Goal: Check status: Check status

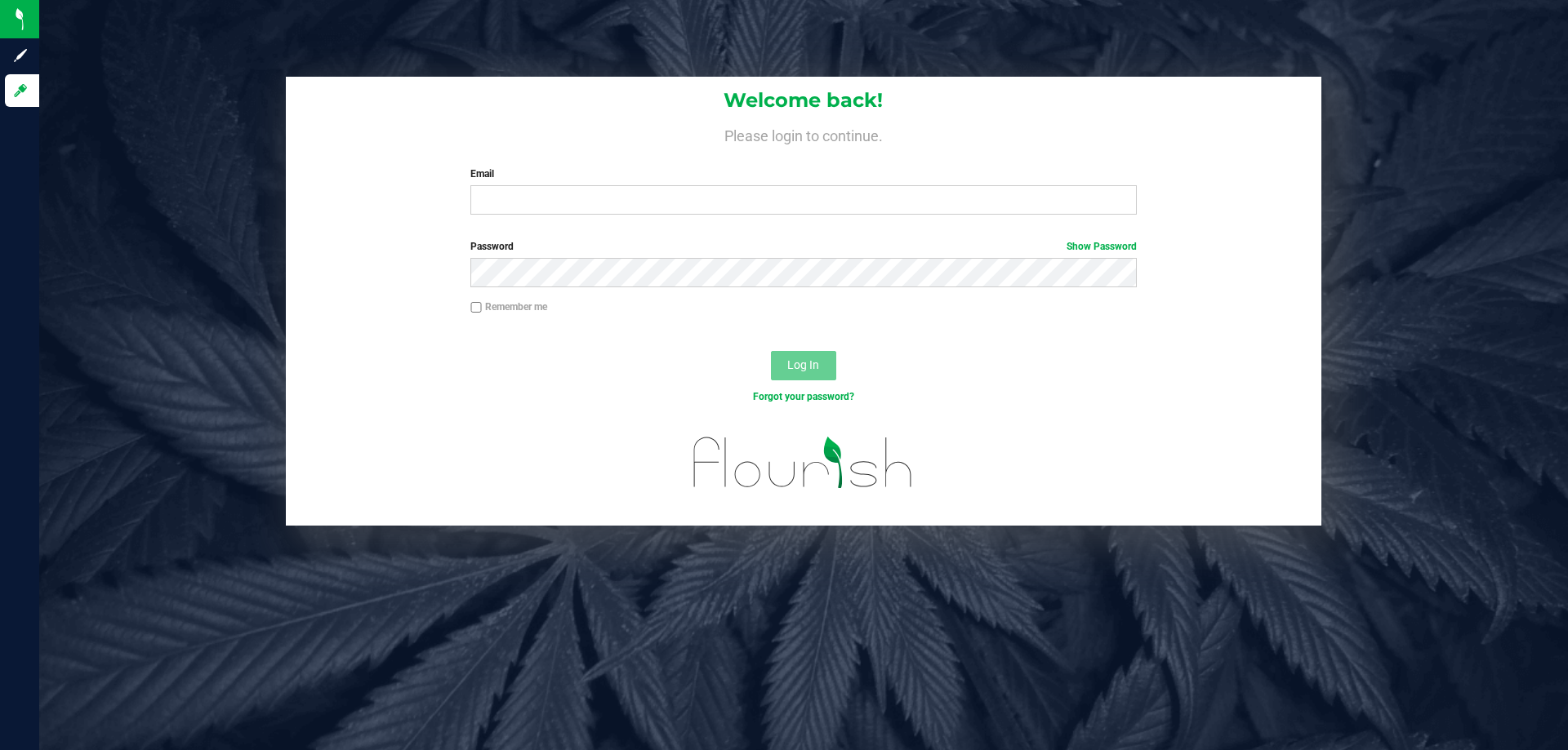
click at [848, 185] on div "Email Required Please format your email correctly." at bounding box center [802, 191] width 690 height 49
click at [846, 205] on input "Email" at bounding box center [803, 199] width 666 height 29
type input "[EMAIL_ADDRESS][DOMAIN_NAME]"
click at [770, 351] on button "Log In" at bounding box center [803, 365] width 65 height 29
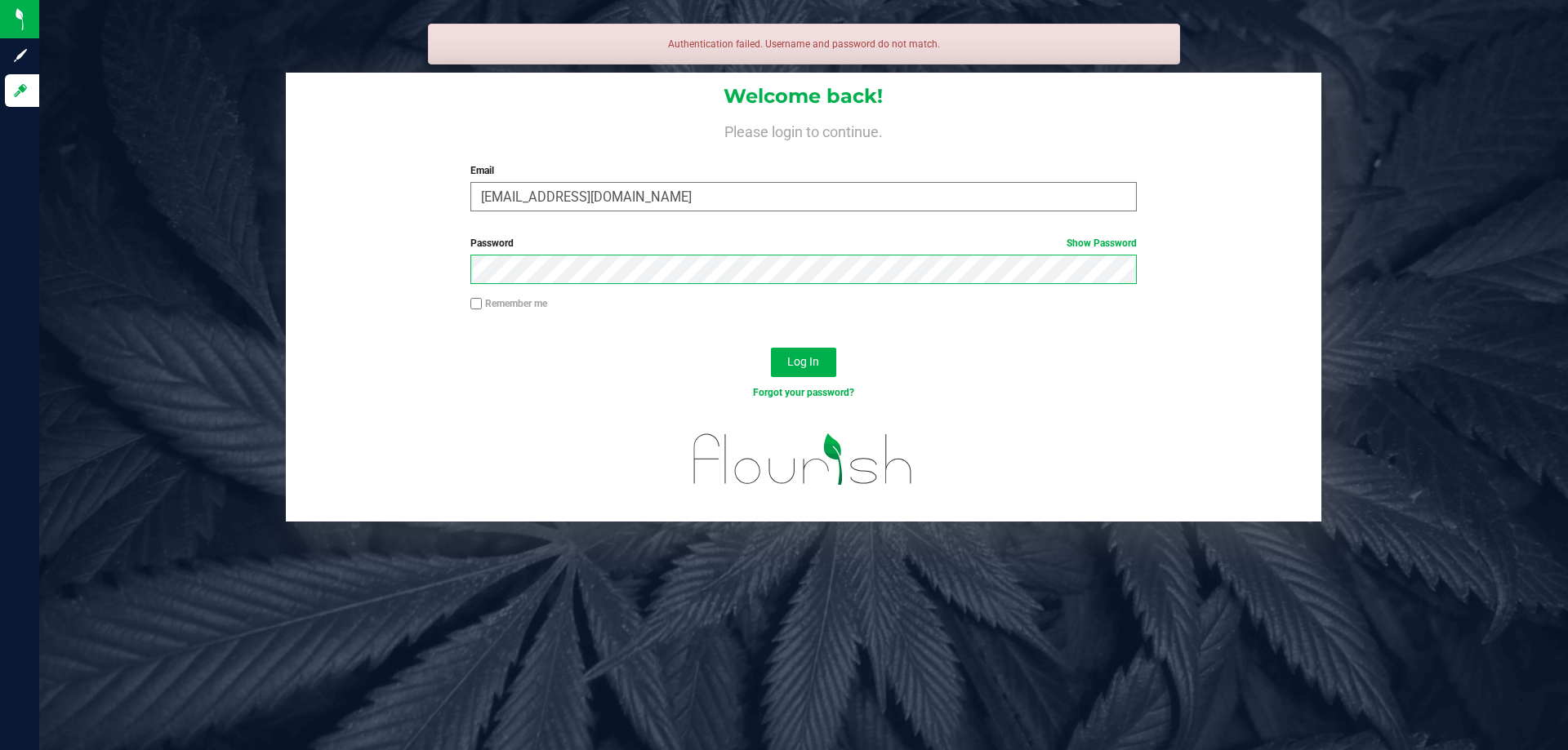
click at [770, 347] on button "Log In" at bounding box center [803, 361] width 65 height 29
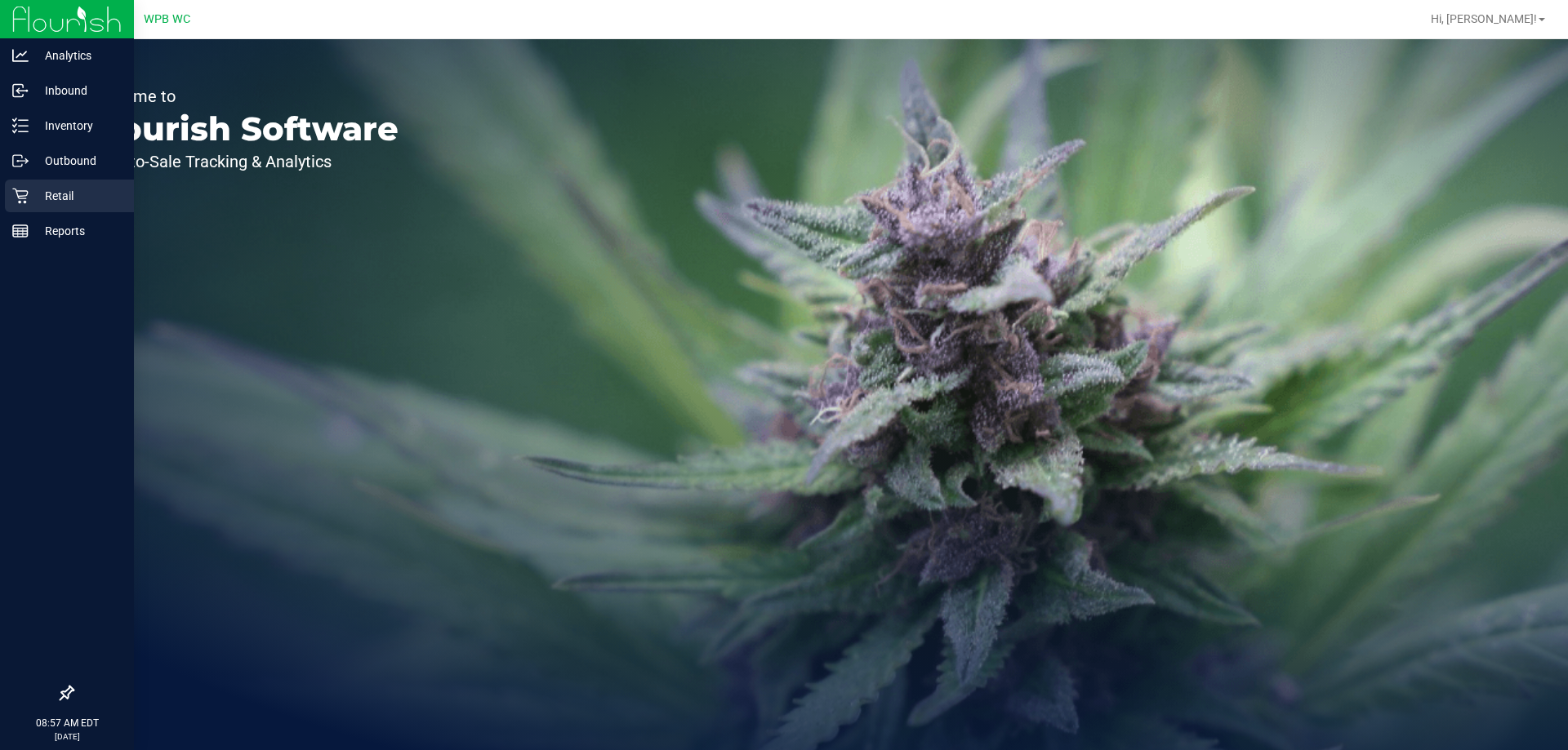
click at [71, 203] on p "Retail" at bounding box center [78, 195] width 98 height 20
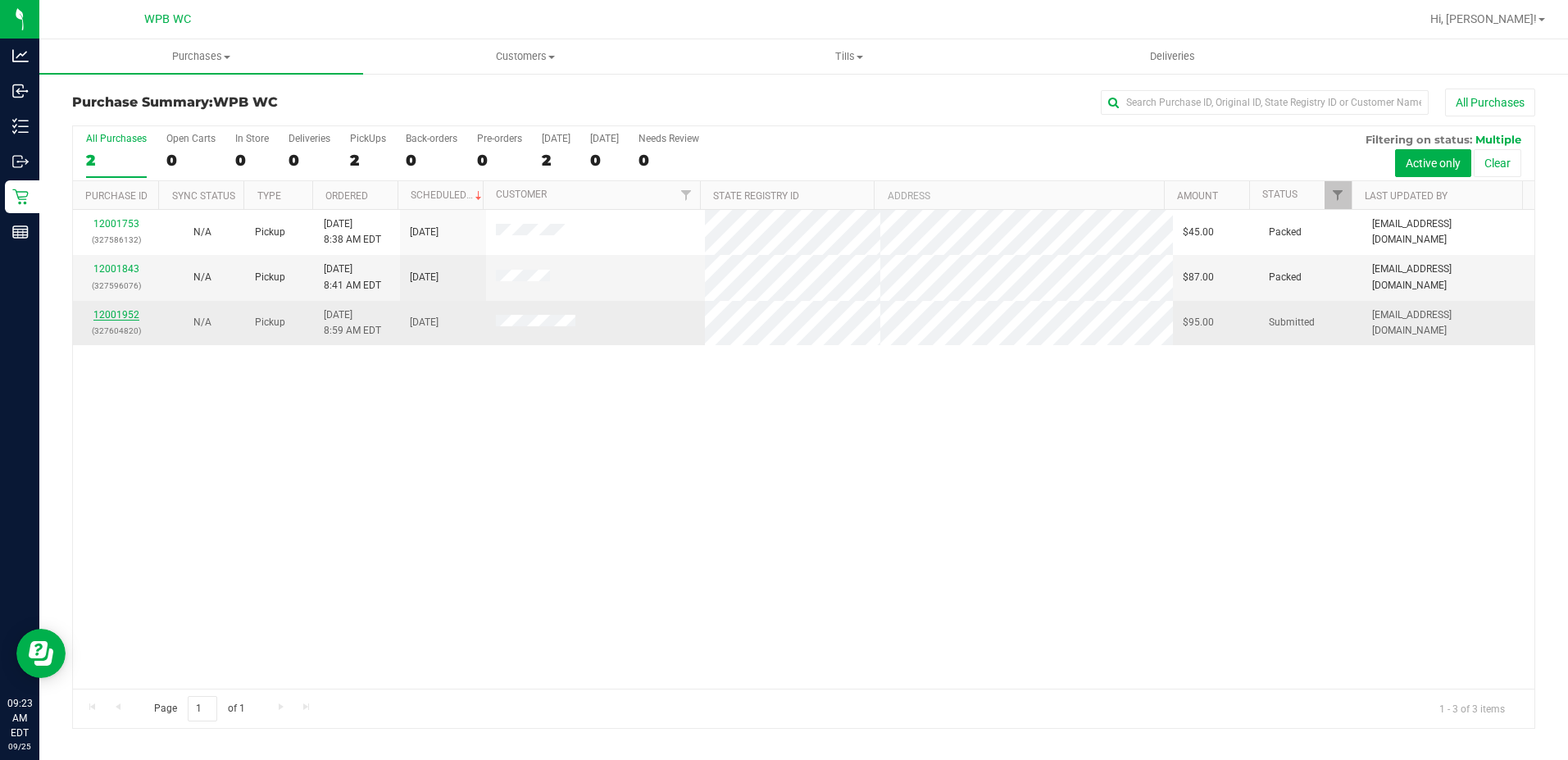
click at [134, 310] on link "12001952" at bounding box center [116, 315] width 46 height 11
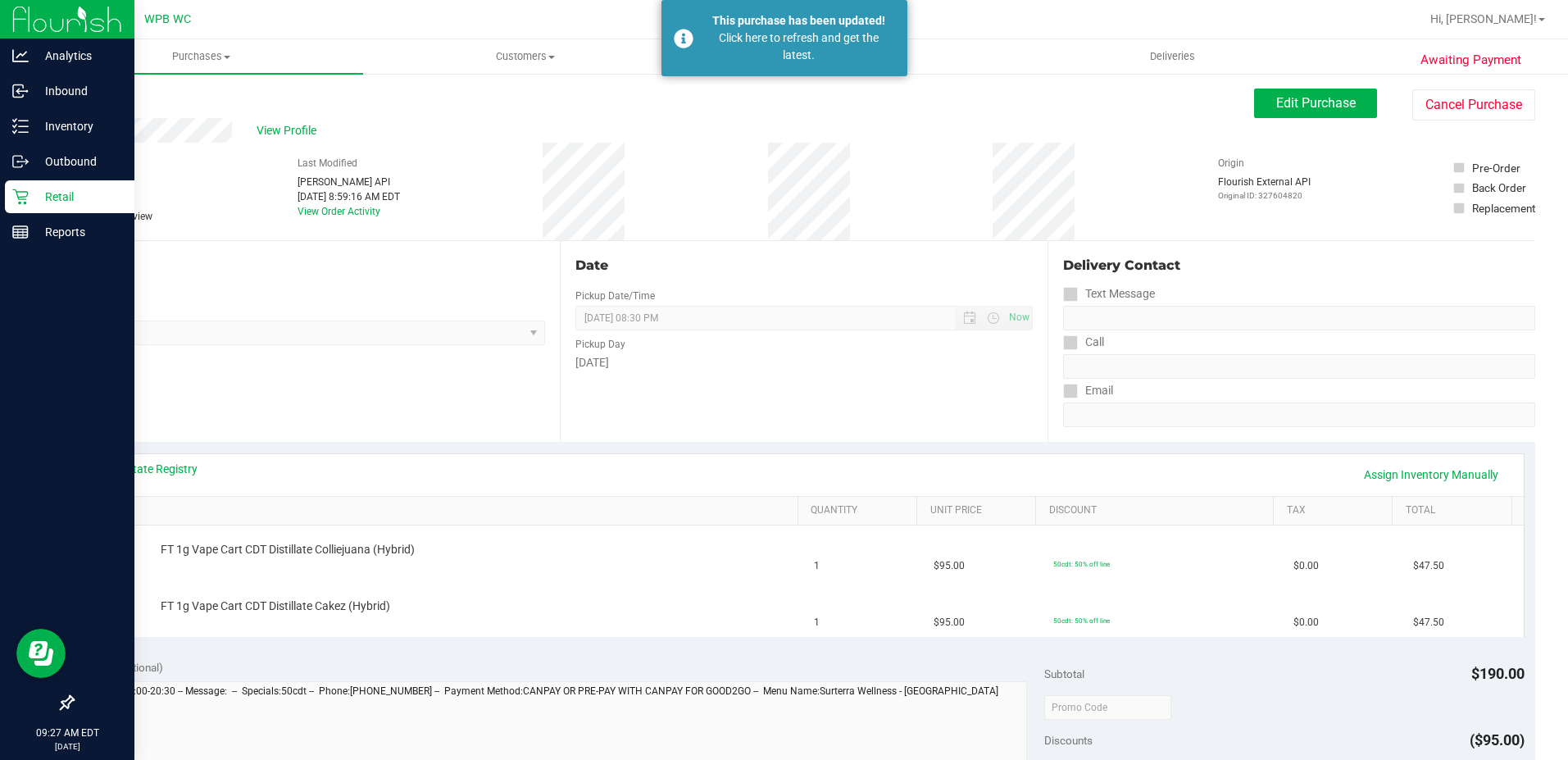
click at [53, 205] on p "Retail" at bounding box center [78, 196] width 98 height 20
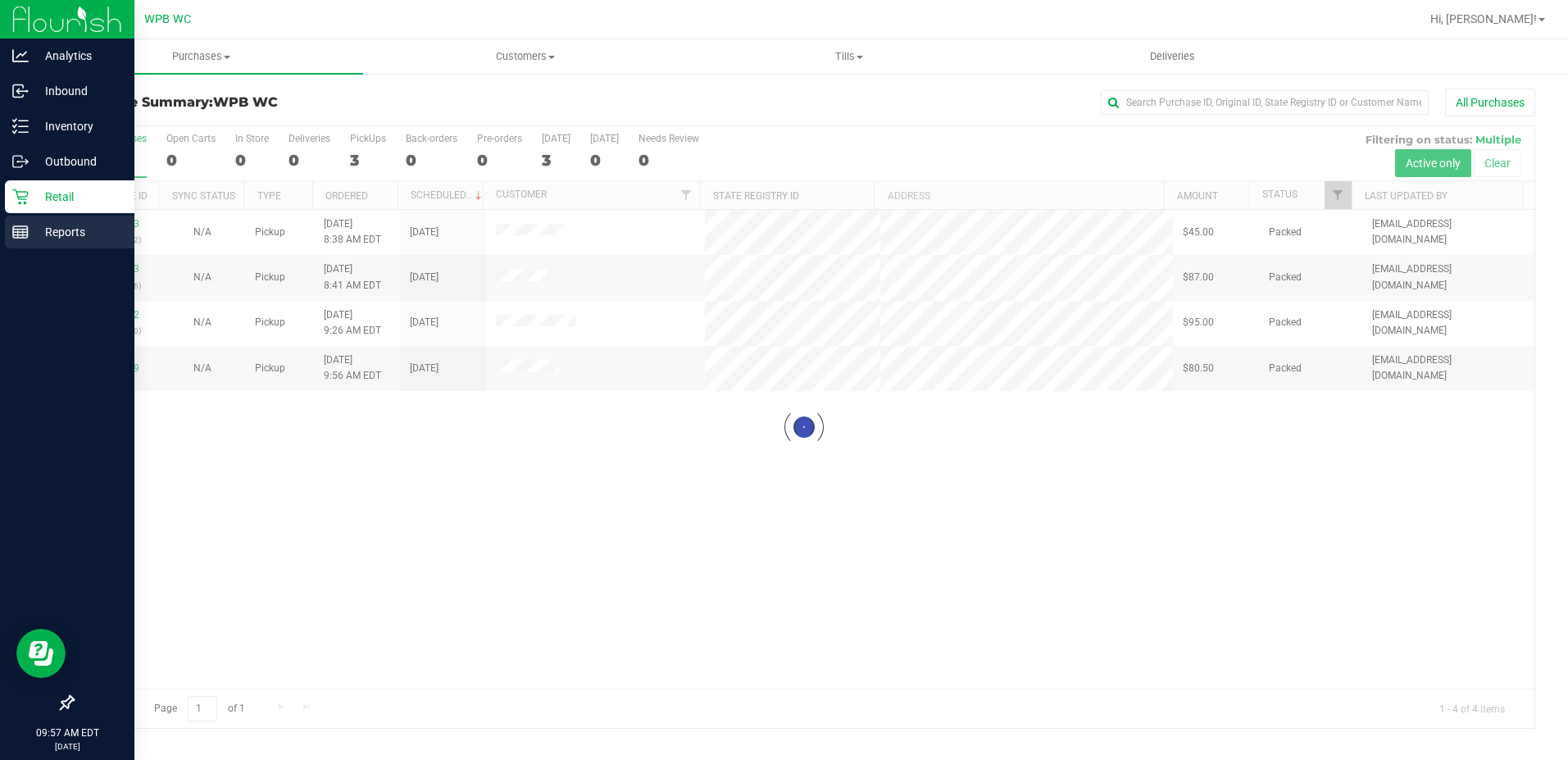
click at [36, 236] on p "Reports" at bounding box center [78, 232] width 98 height 20
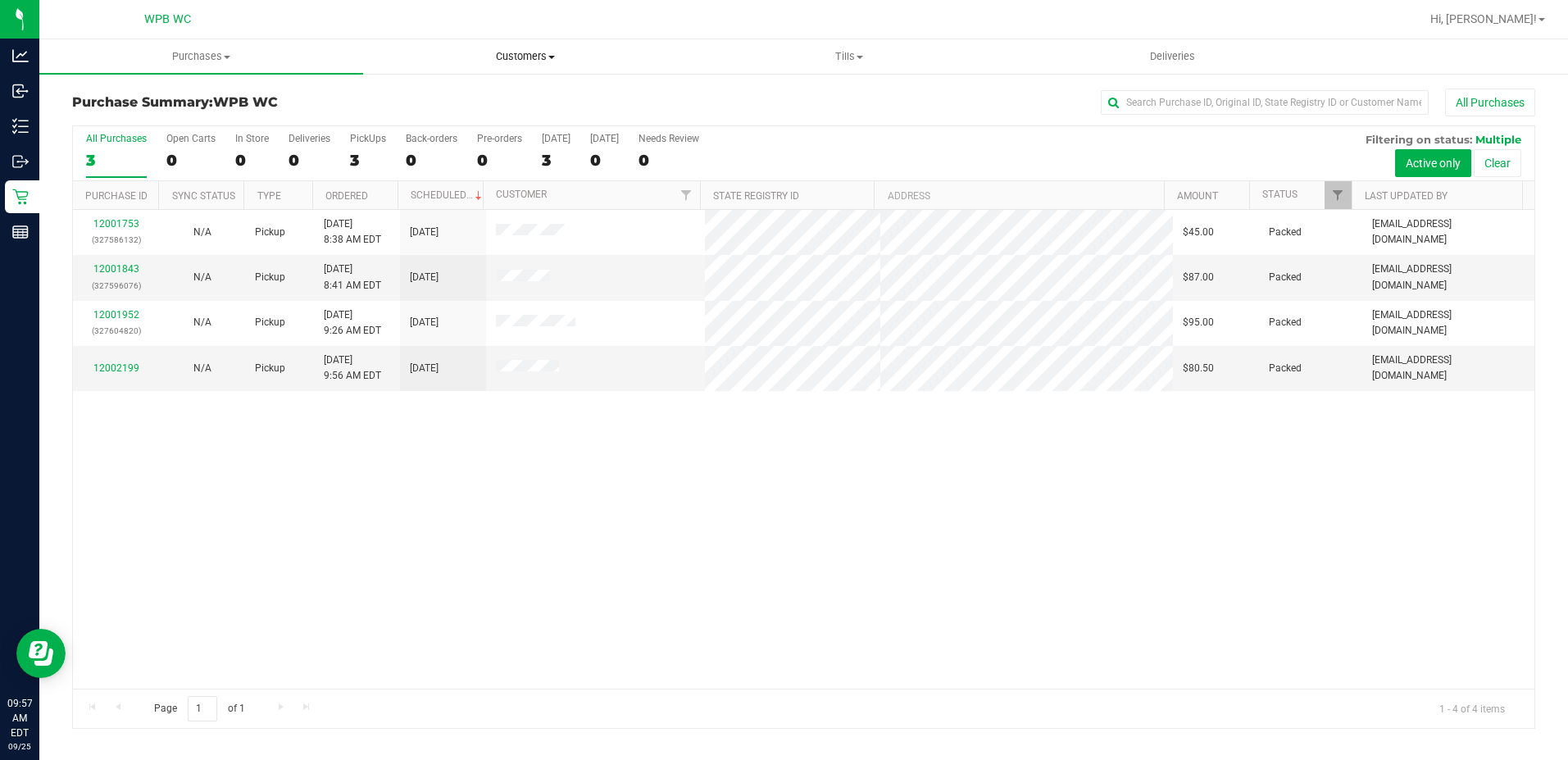
click at [516, 60] on span "Customers" at bounding box center [525, 56] width 323 height 15
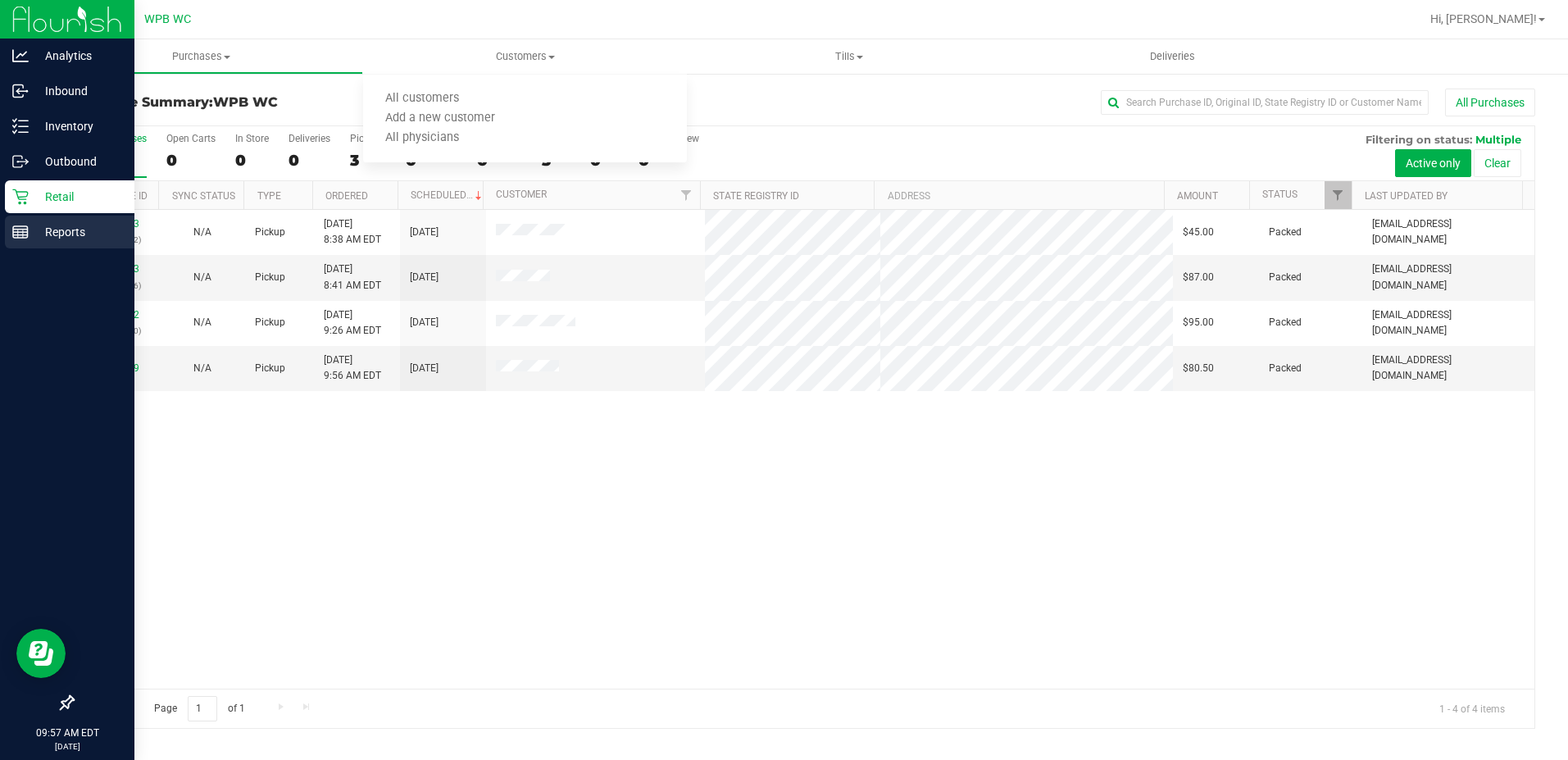
click at [18, 236] on line at bounding box center [21, 236] width 15 height 0
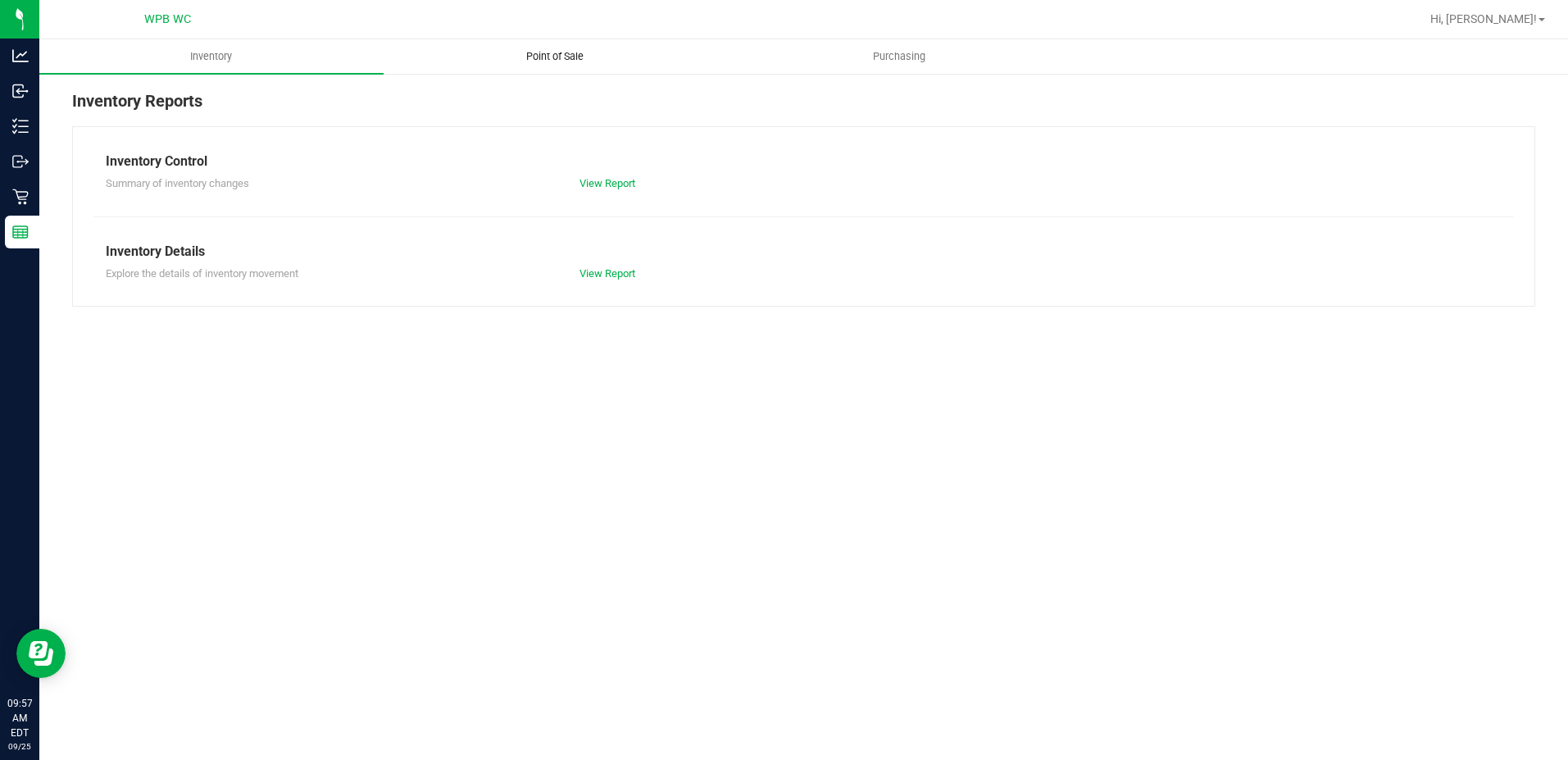
click at [517, 49] on span "Point of Sale" at bounding box center [555, 56] width 101 height 15
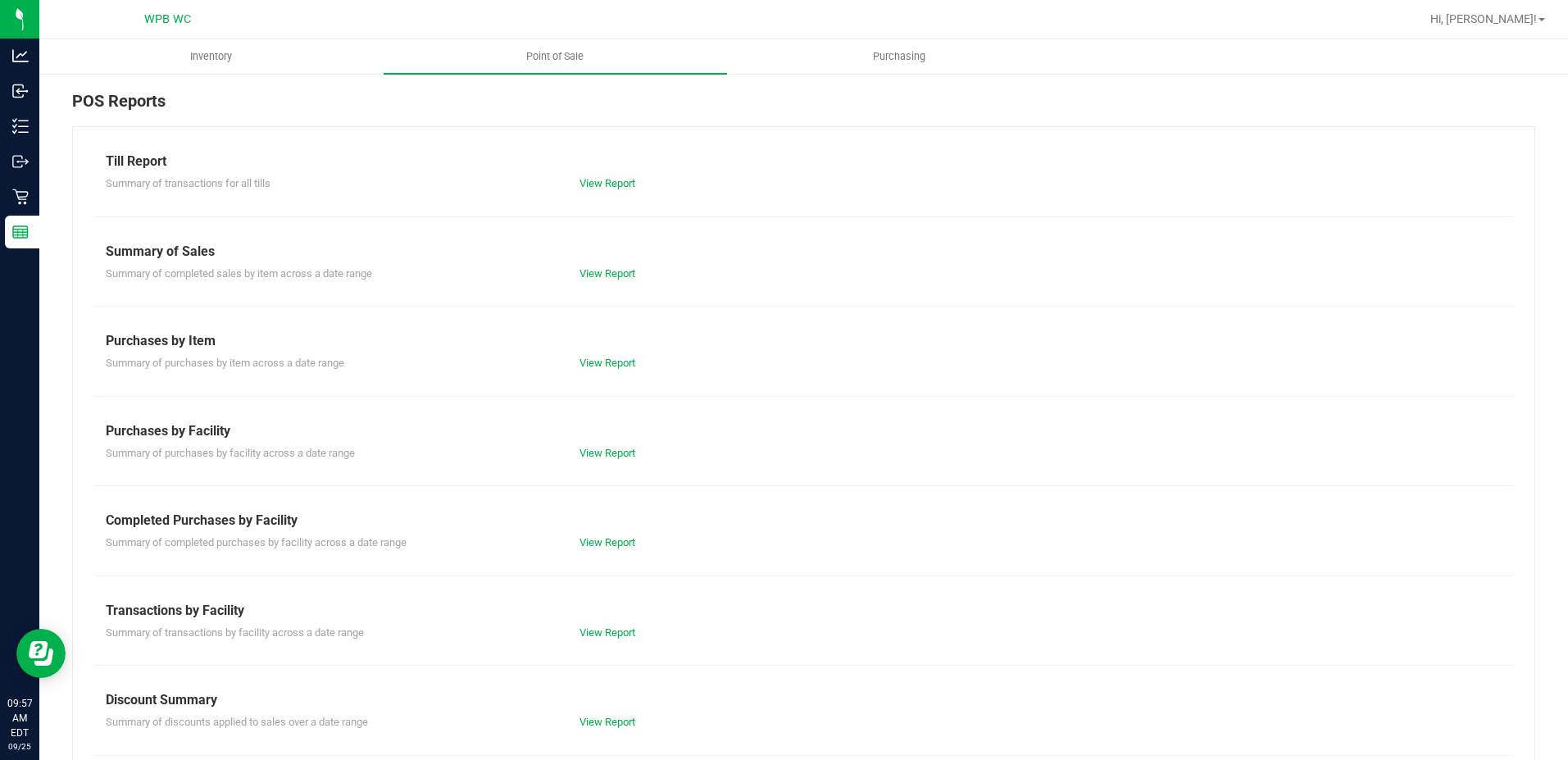
click at [601, 535] on div "View Report" at bounding box center [686, 542] width 237 height 16
click at [596, 545] on link "View Report" at bounding box center [607, 542] width 55 height 12
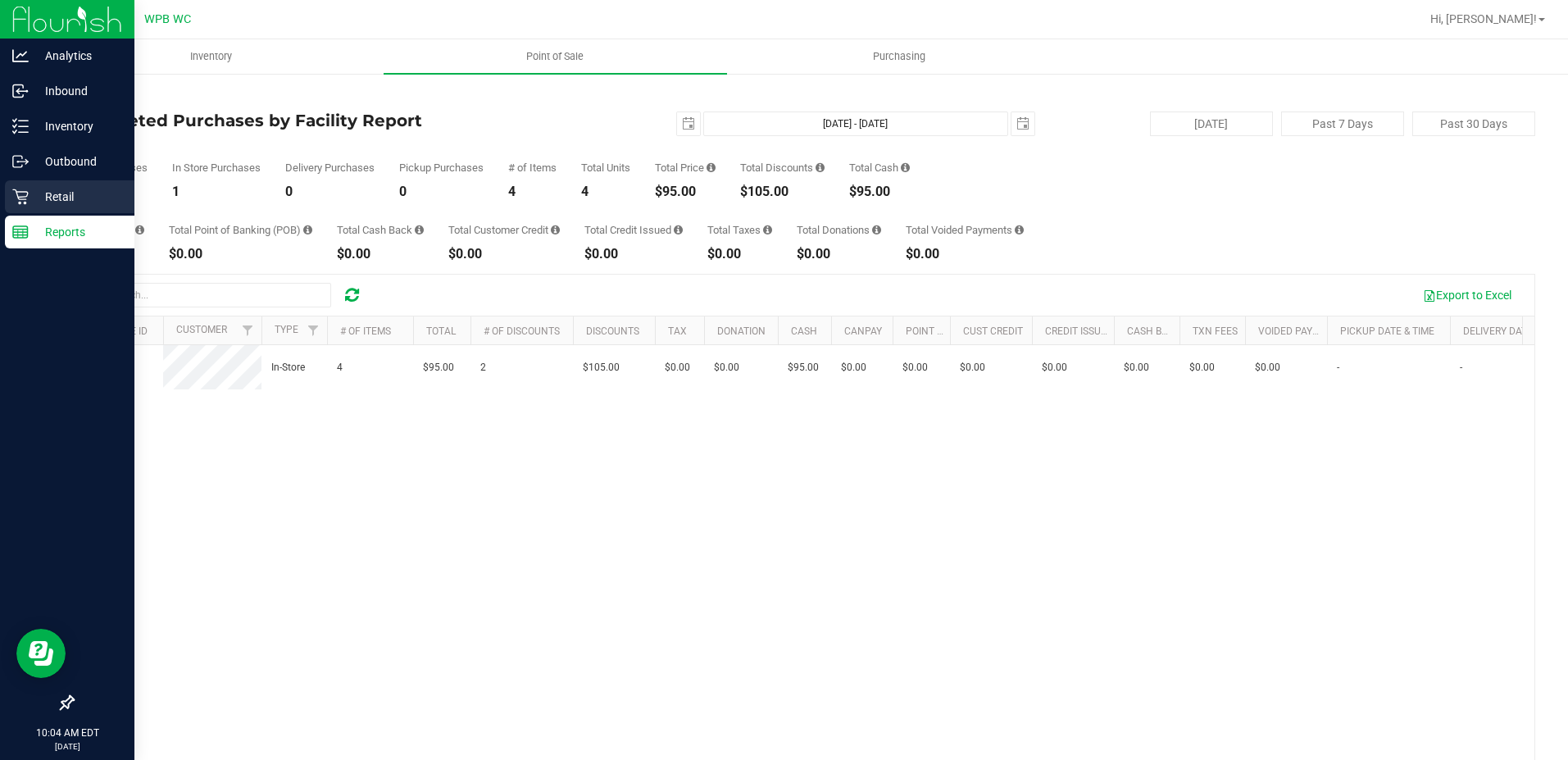
click at [29, 201] on p "Retail" at bounding box center [78, 196] width 98 height 20
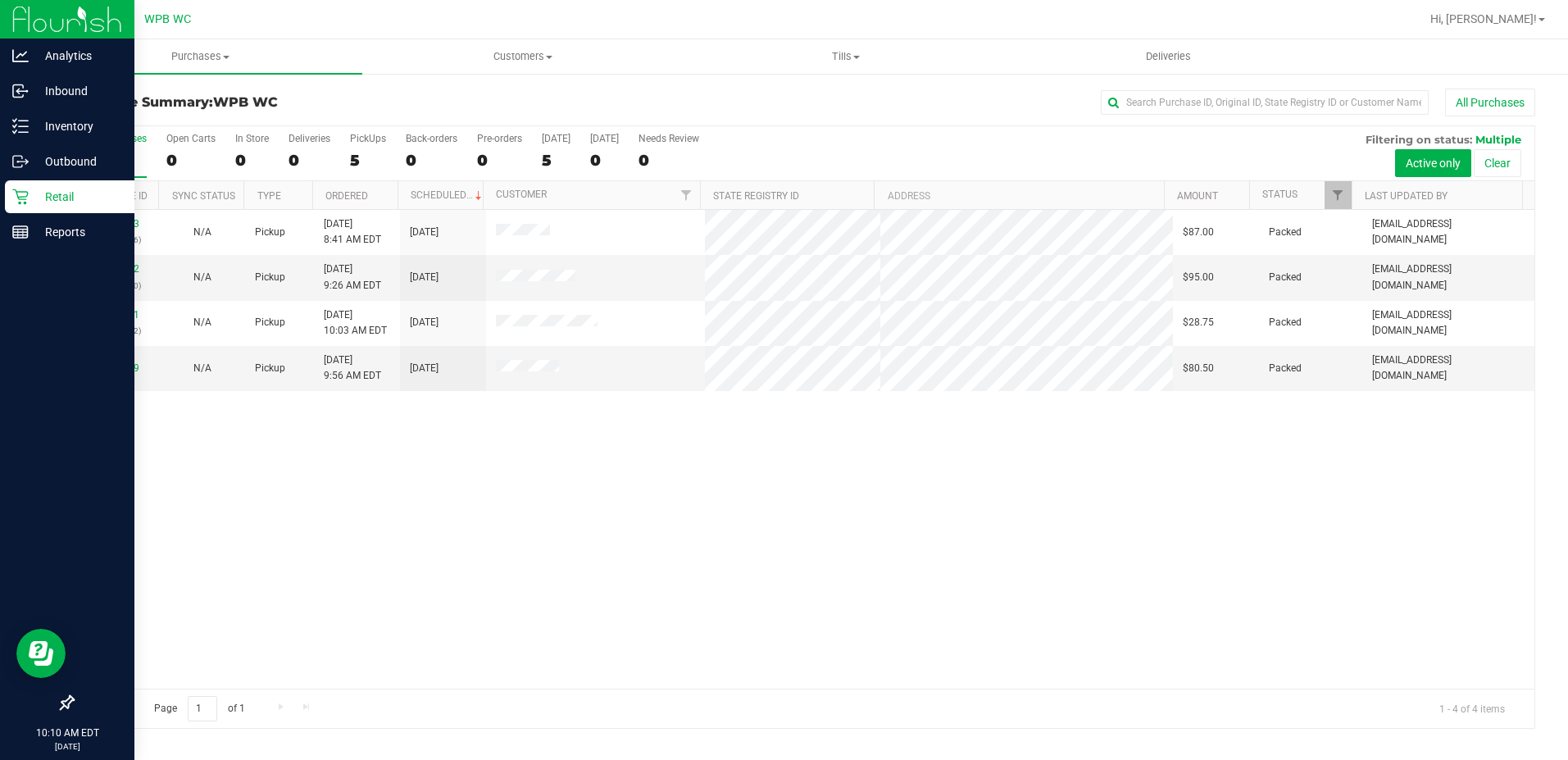
click at [18, 186] on div "Retail" at bounding box center [69, 196] width 129 height 33
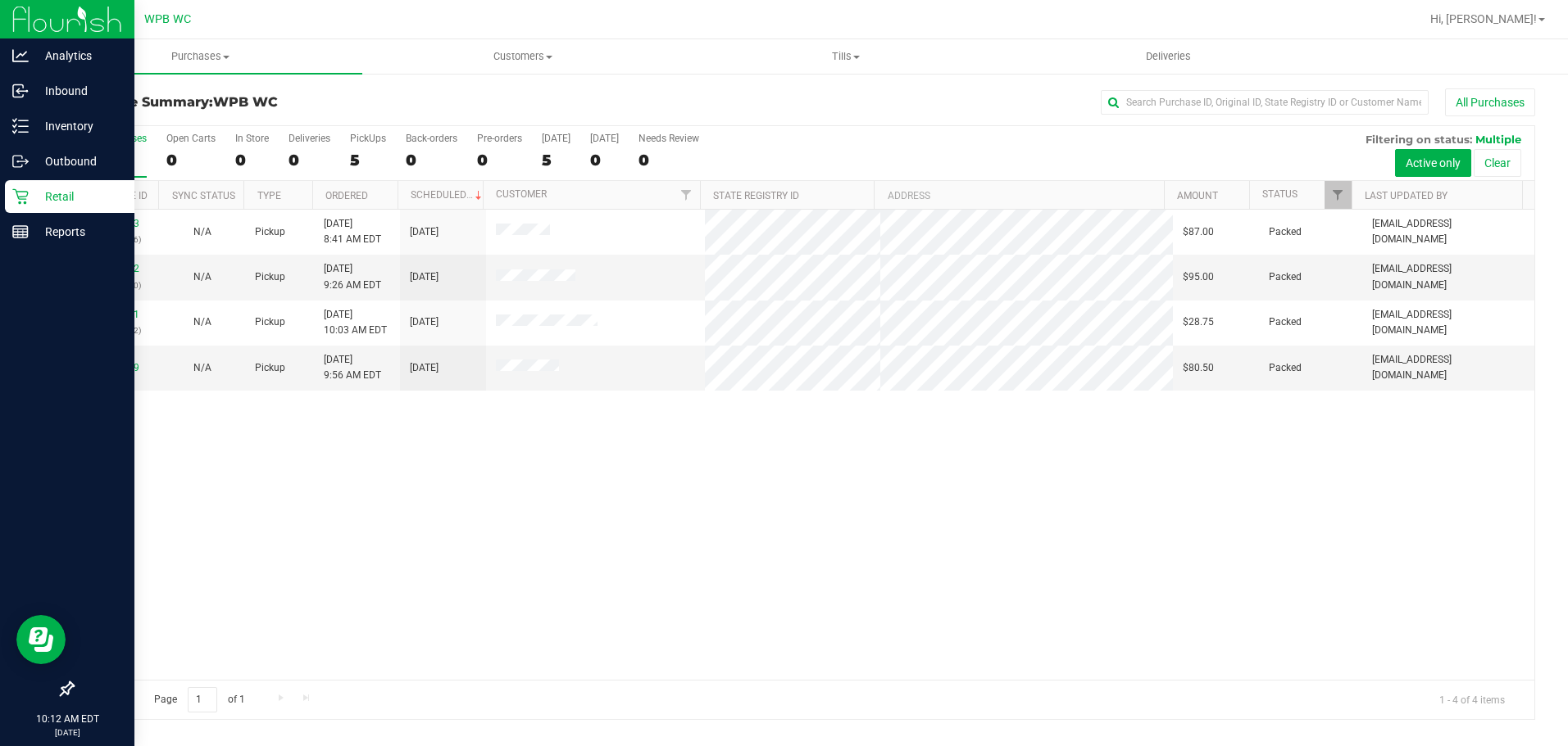
click at [29, 200] on p "Retail" at bounding box center [78, 196] width 98 height 20
click at [46, 199] on p "Retail" at bounding box center [78, 196] width 98 height 20
click at [28, 186] on div "Retail" at bounding box center [69, 196] width 129 height 33
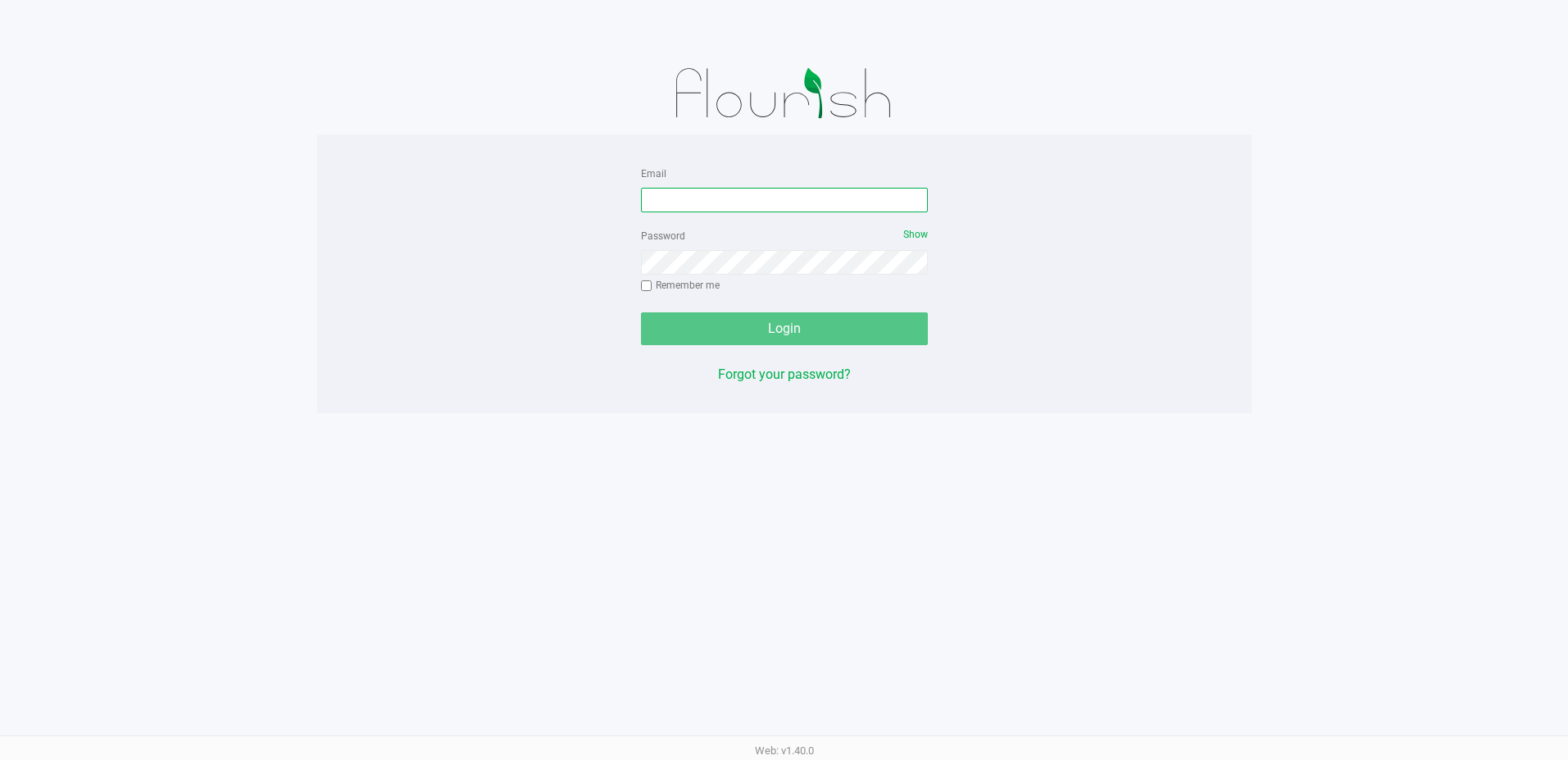
click at [824, 205] on input "Email" at bounding box center [785, 200] width 287 height 24
type input "[EMAIL_ADDRESS][DOMAIN_NAME]"
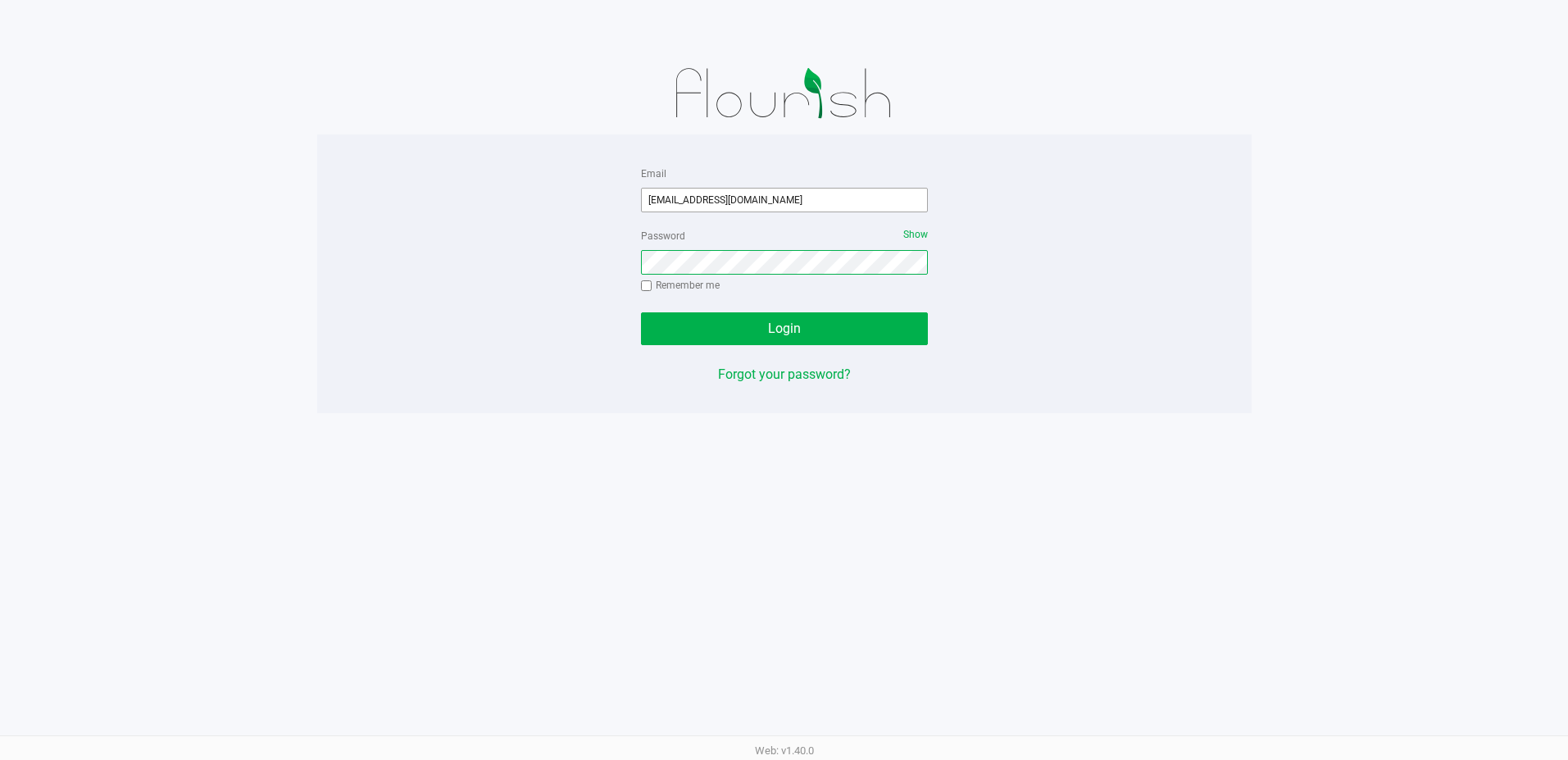
click at [641, 312] on button "Login" at bounding box center [785, 328] width 287 height 33
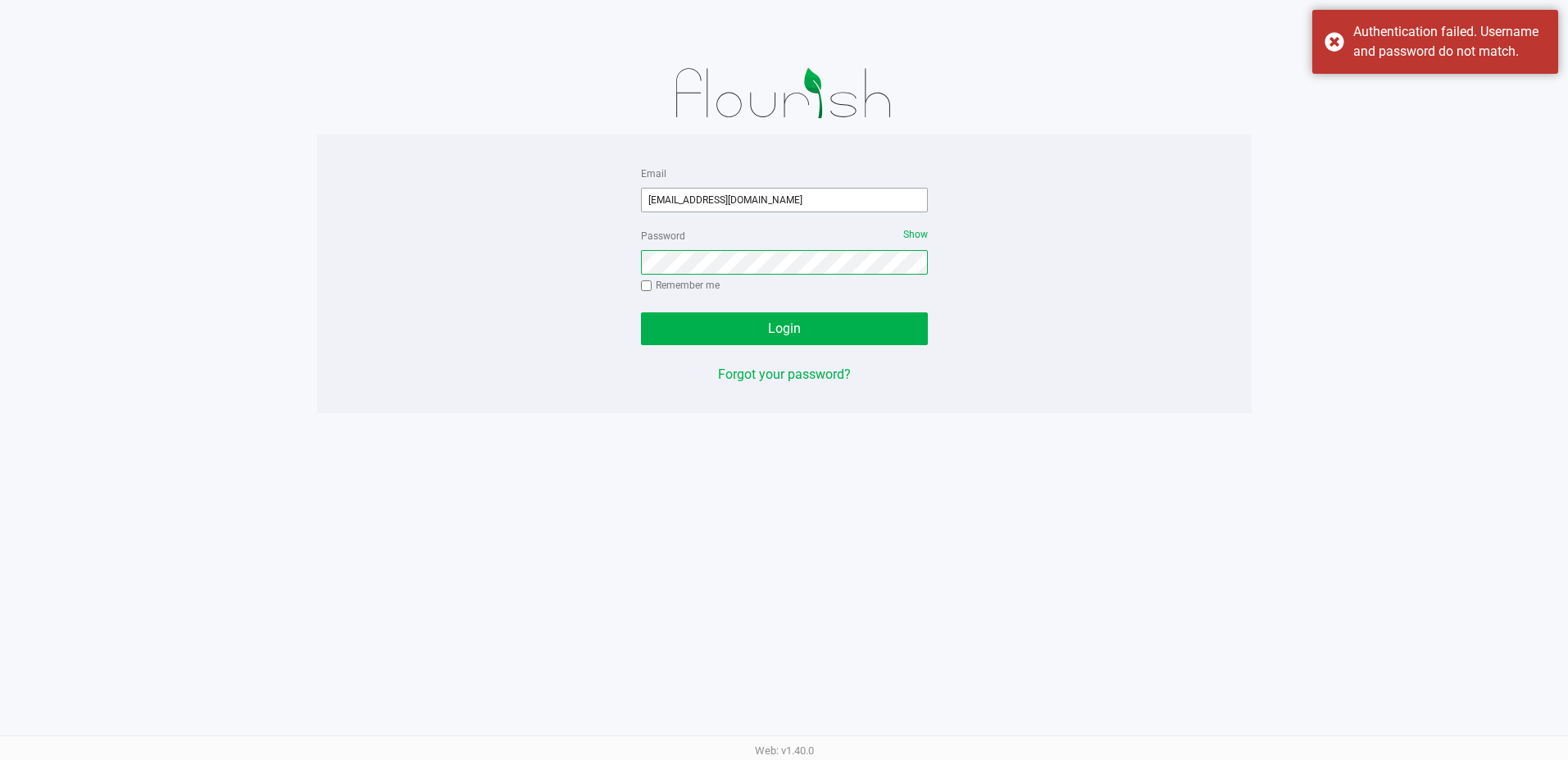
click at [641, 312] on button "Login" at bounding box center [785, 328] width 287 height 33
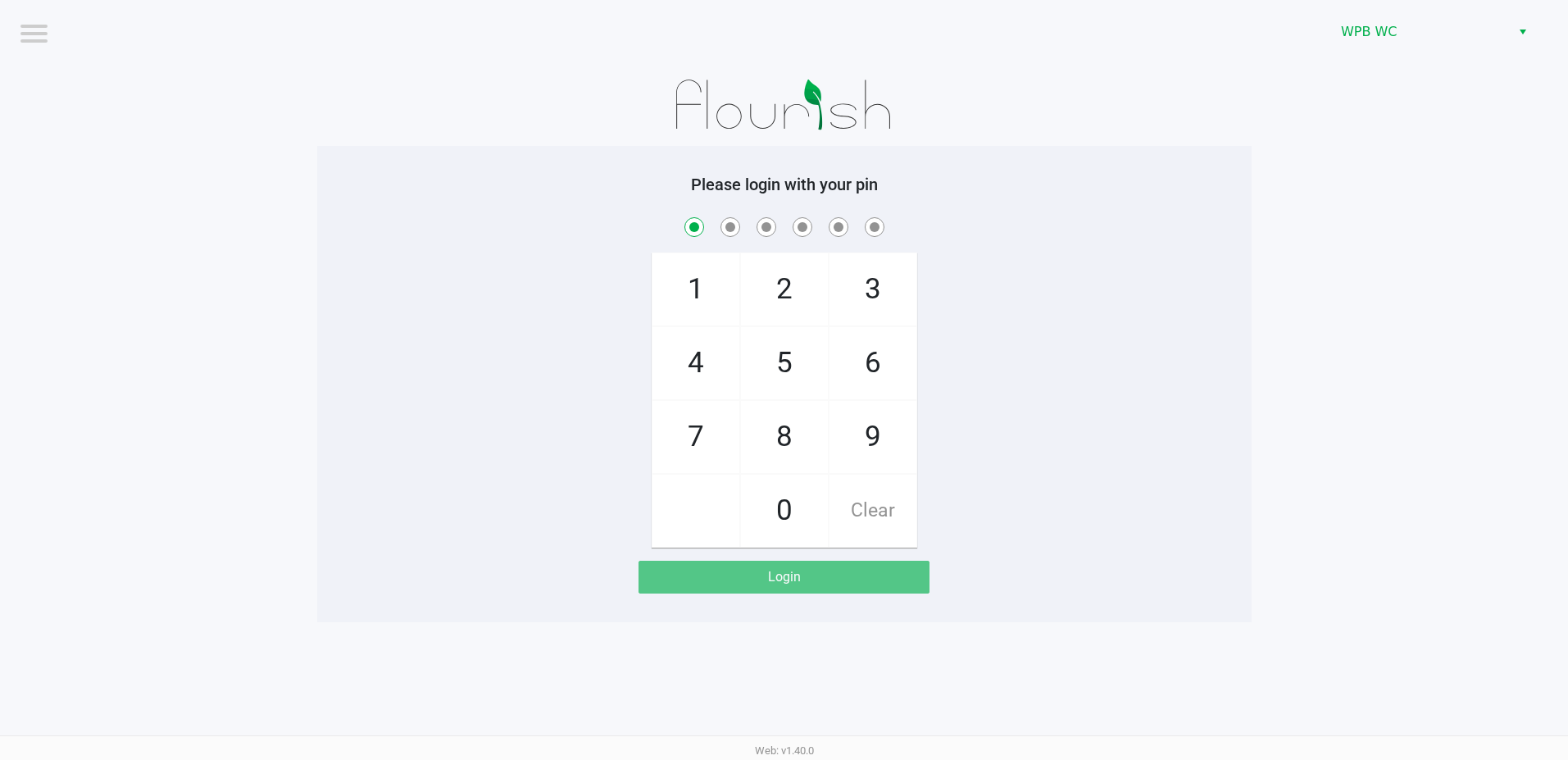
checkbox input "true"
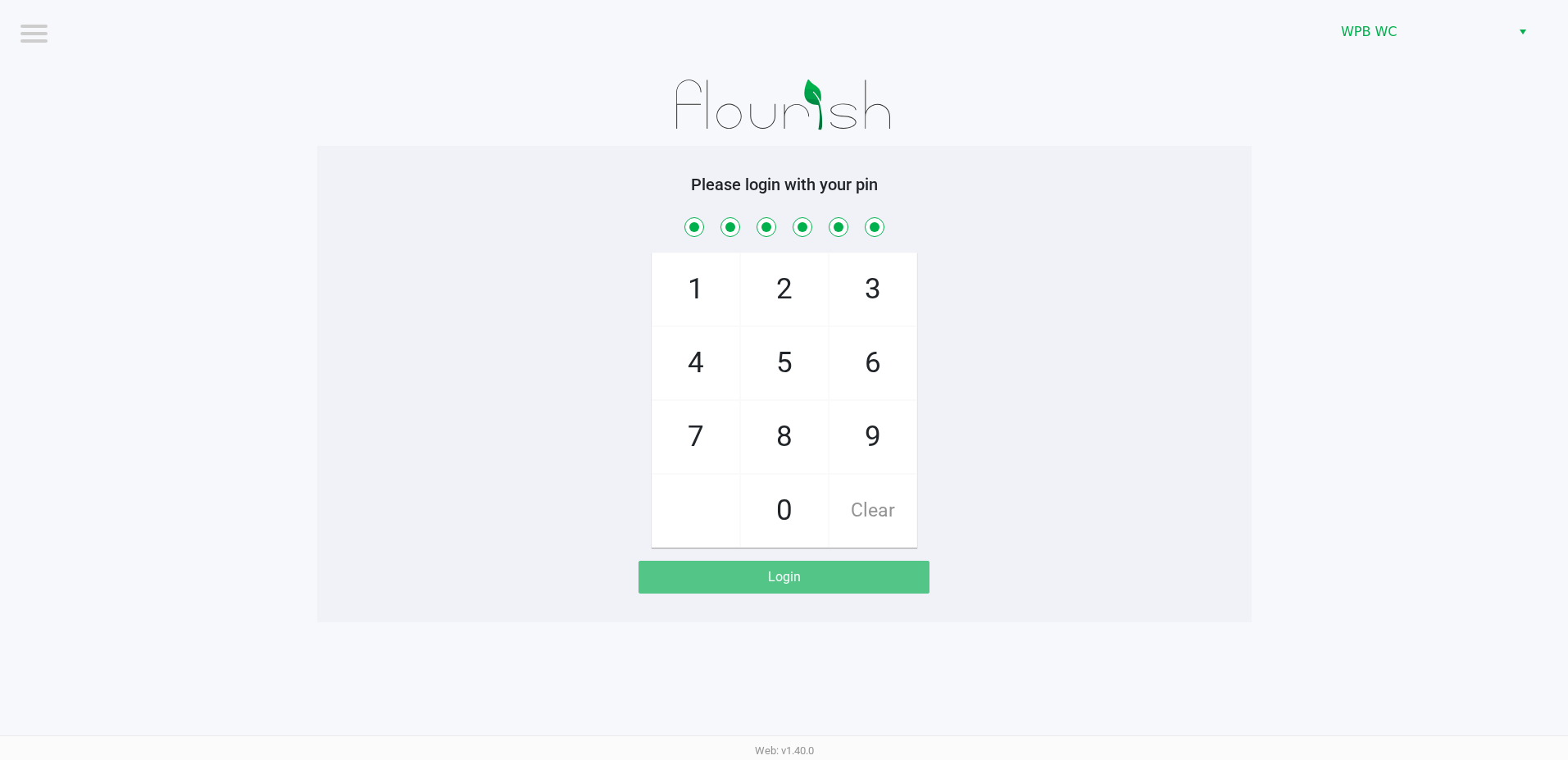
checkbox input "true"
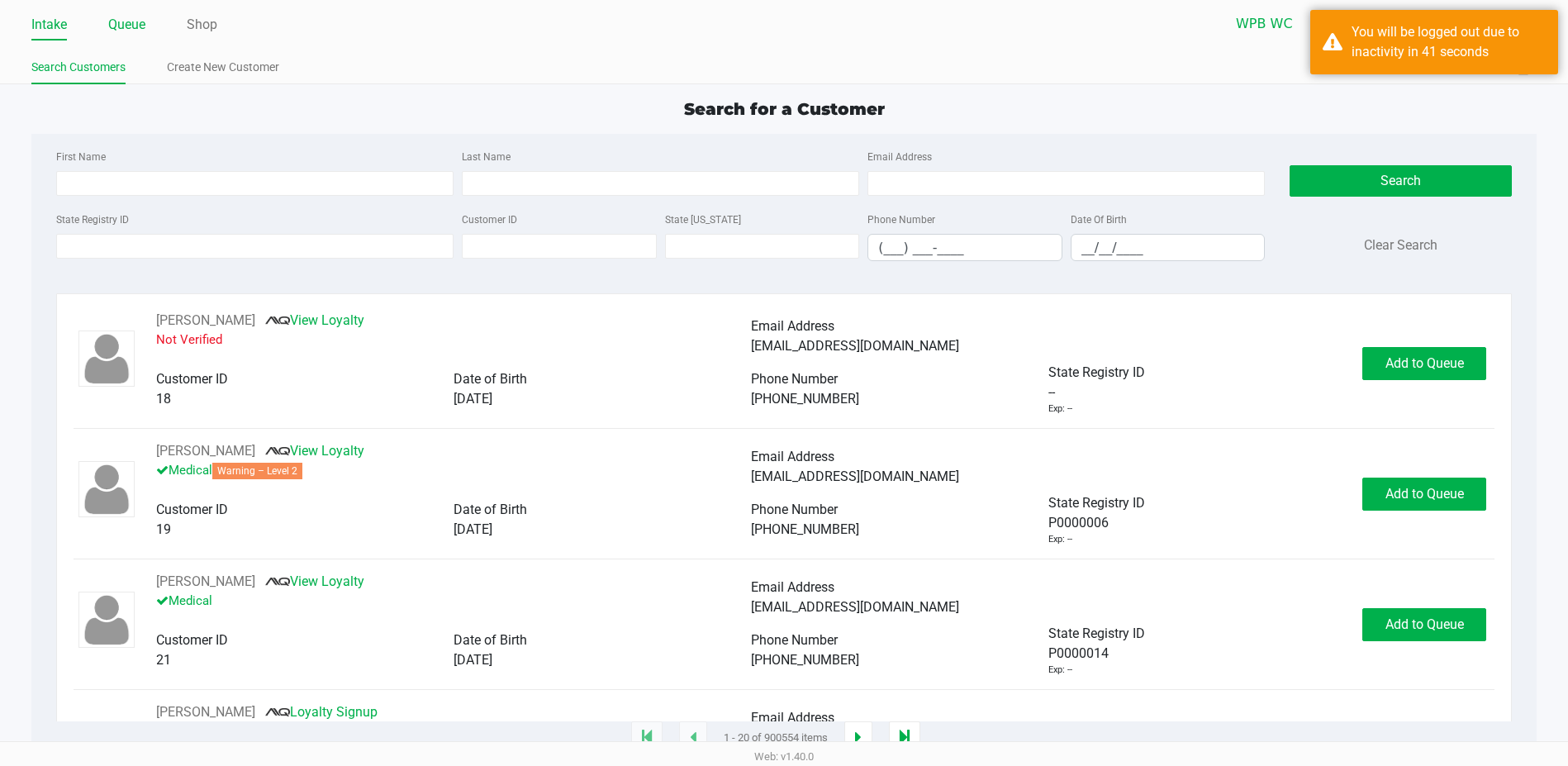
click at [140, 25] on link "Queue" at bounding box center [127, 25] width 37 height 23
